Goal: Register for event/course

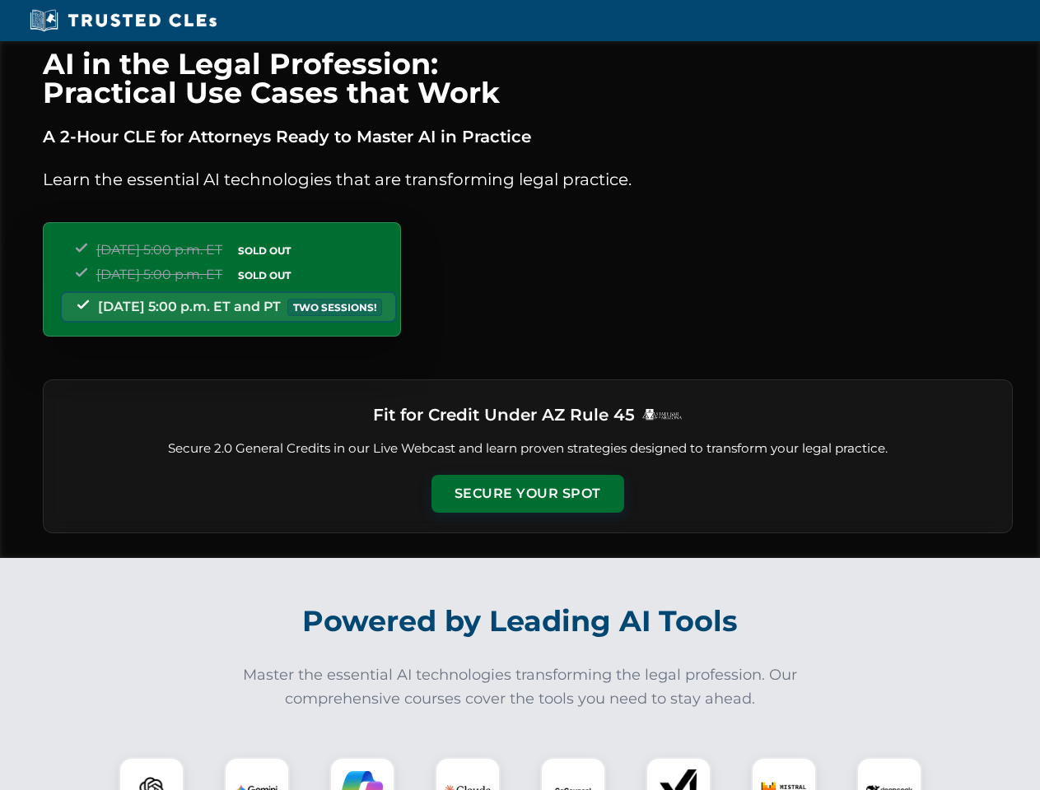
click at [527, 494] on button "Secure Your Spot" at bounding box center [527, 494] width 193 height 38
click at [151, 774] on img at bounding box center [152, 790] width 48 height 48
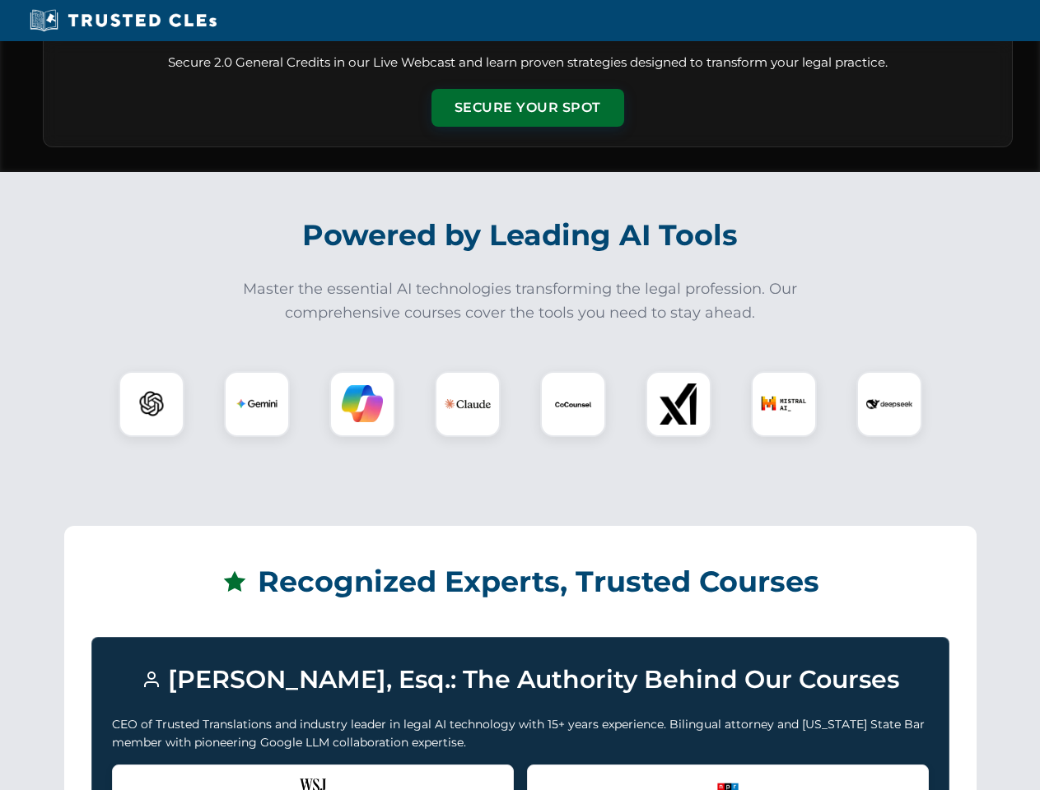
click at [257, 774] on div "Recognized by the WSJ [PERSON_NAME] was featured for his expertise in AI legal …" at bounding box center [313, 798] width 402 height 66
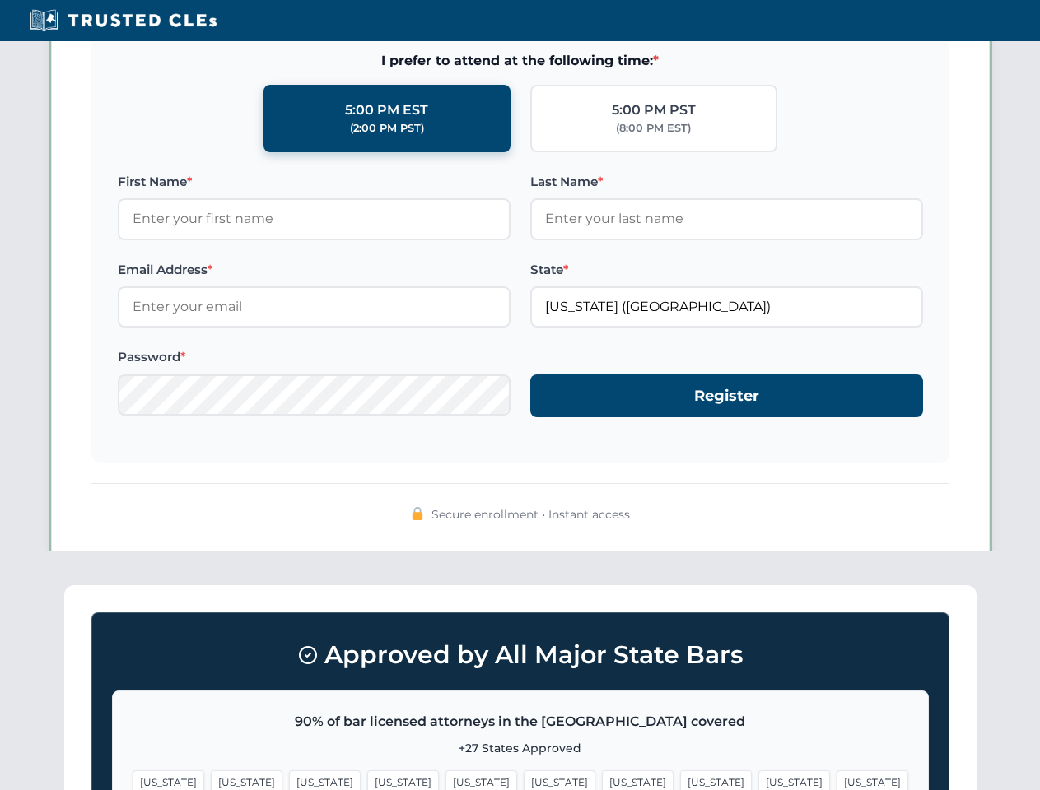
click at [602, 774] on span "[US_STATE]" at bounding box center [638, 783] width 72 height 24
click at [758, 774] on span "[US_STATE]" at bounding box center [794, 783] width 72 height 24
